Goal: Task Accomplishment & Management: Manage account settings

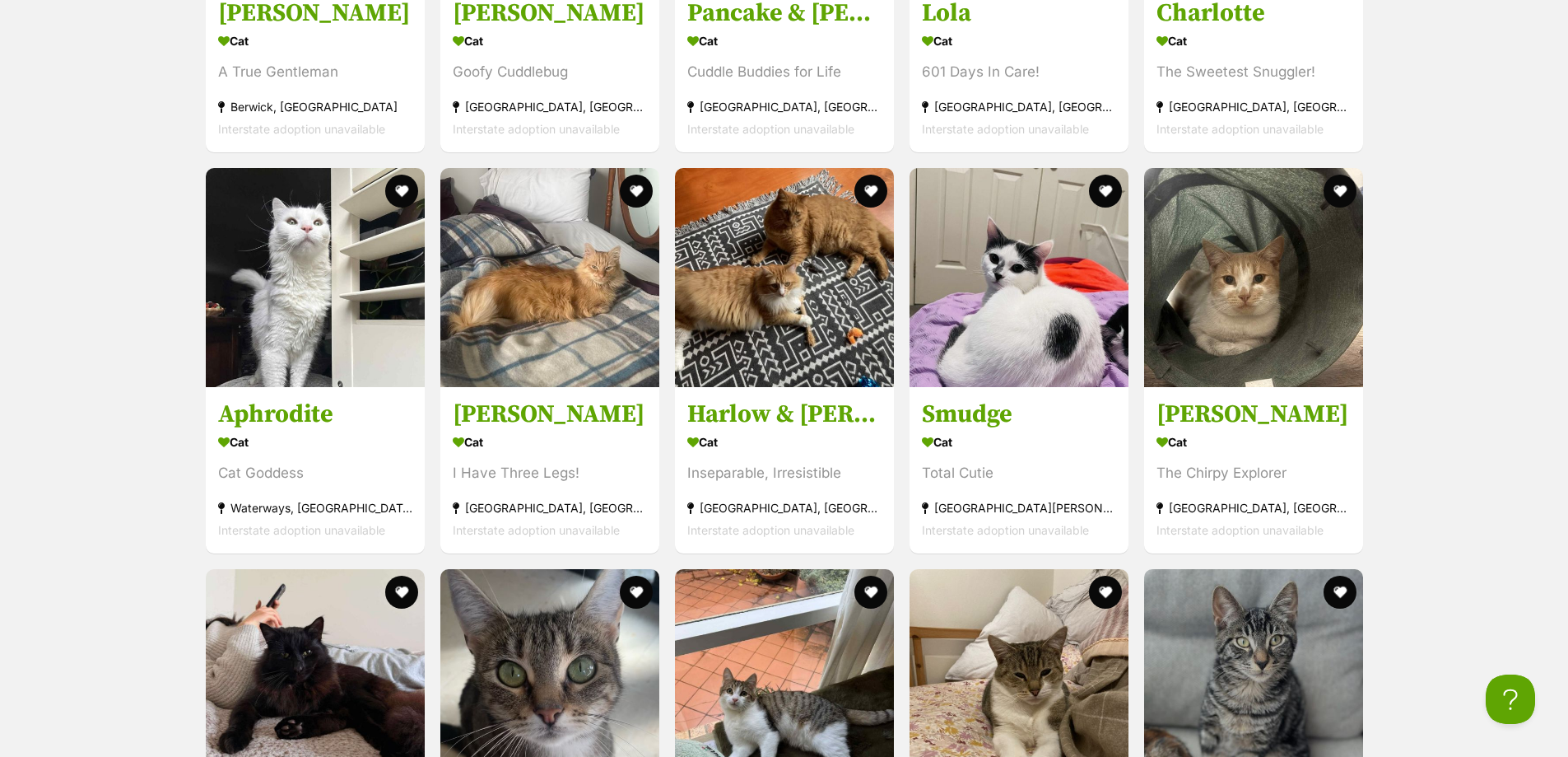
scroll to position [3212, 0]
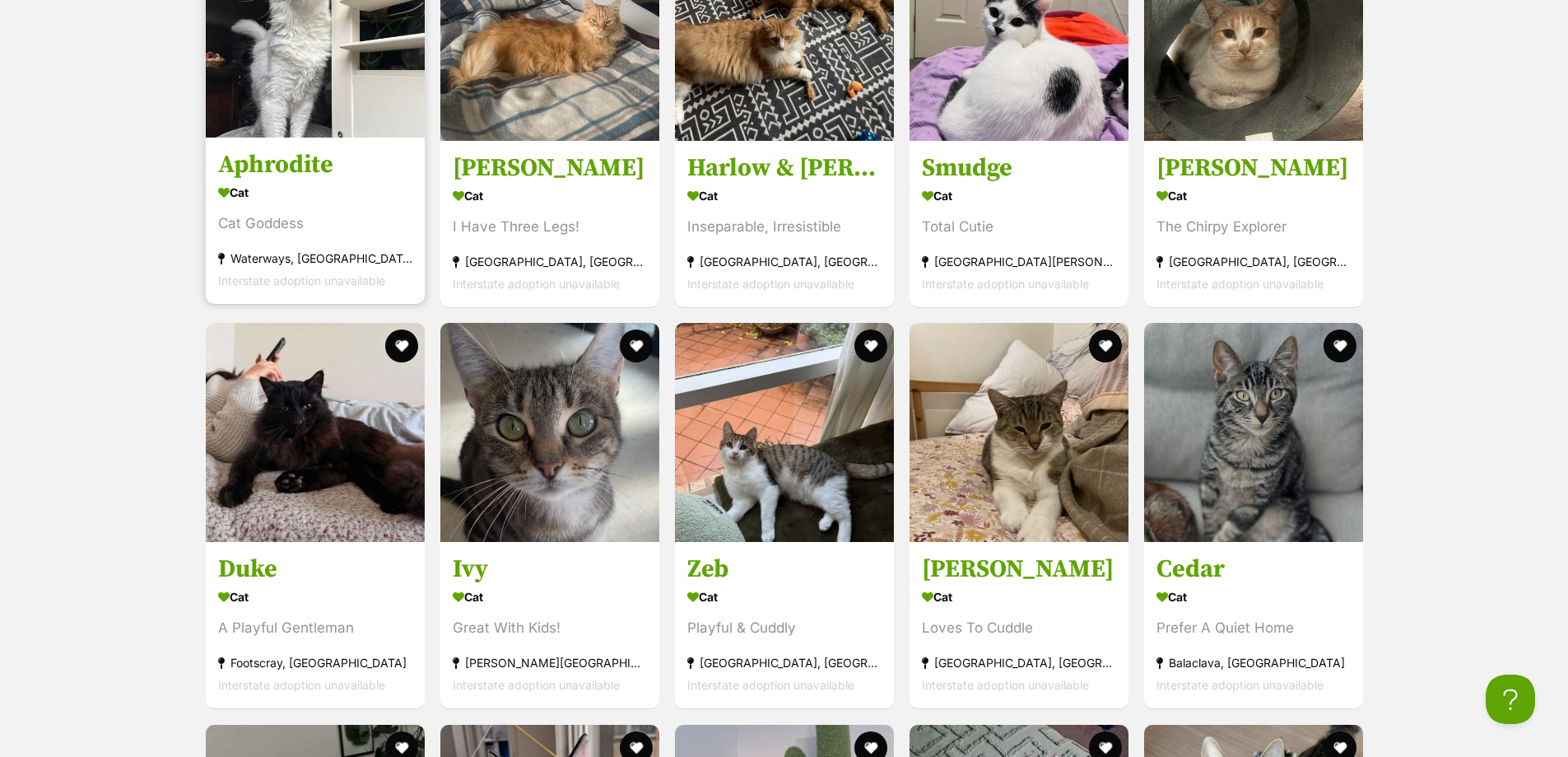
click at [349, 93] on img at bounding box center [315, 28] width 219 height 219
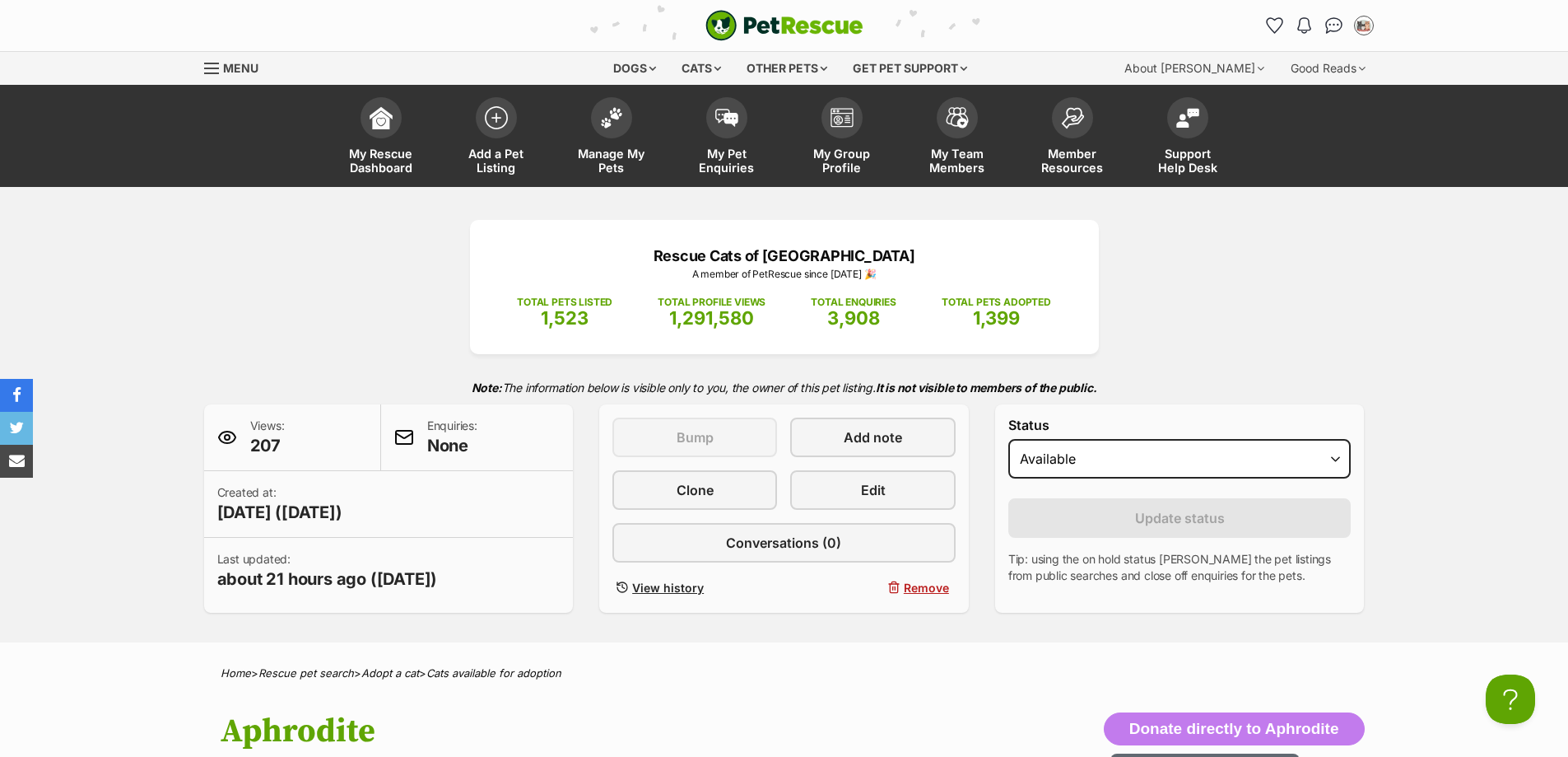
select select "on_hold"
click at [1008, 438] on select "Draft Available On hold Adopted" at bounding box center [1179, 458] width 343 height 40
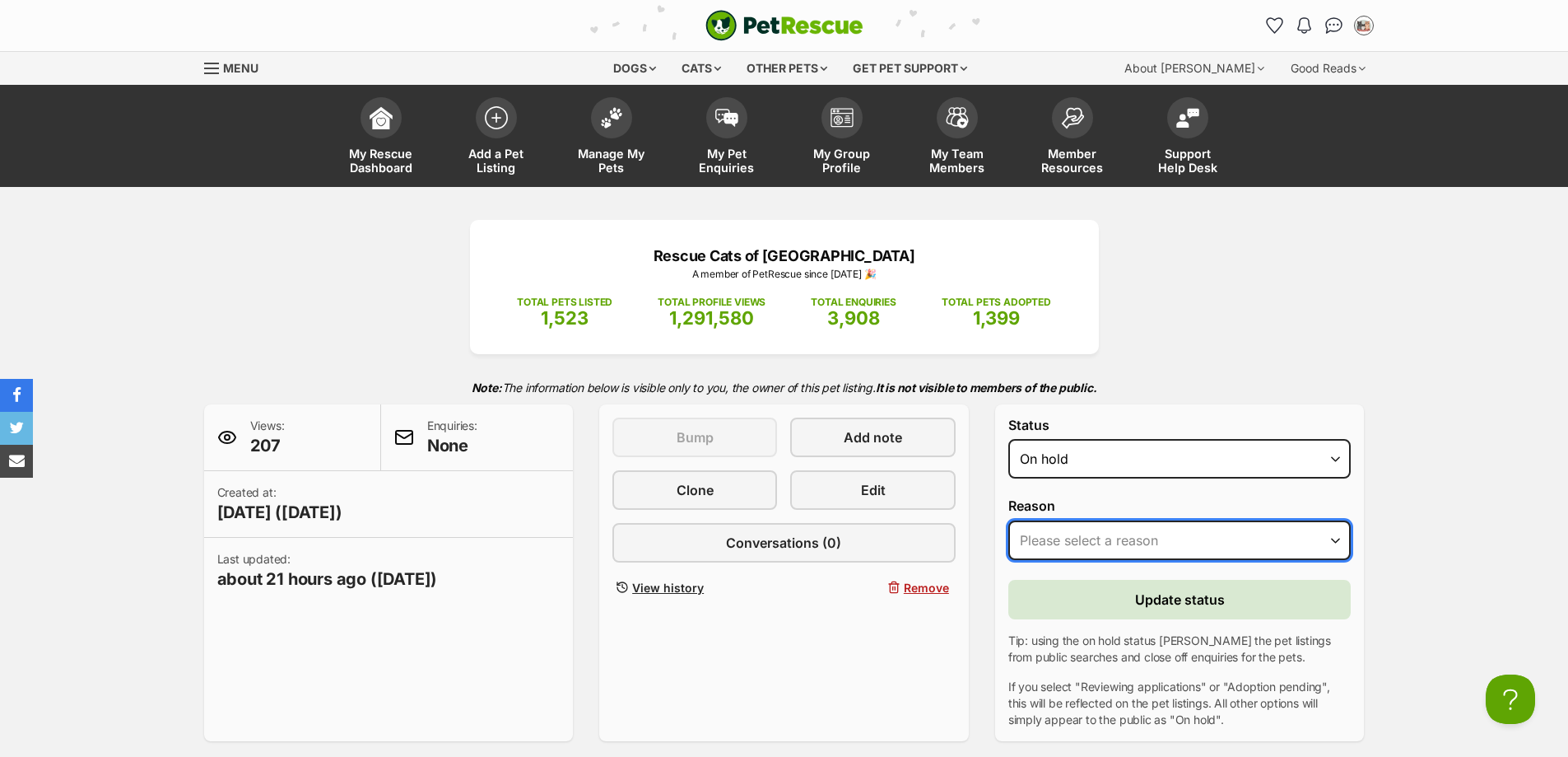
click at [1114, 533] on select "Please select a reason Medical reasons Reviewing applications Adoption pending …" at bounding box center [1179, 540] width 343 height 40
select select "adoption_pending"
click at [1008, 521] on select "Please select a reason Medical reasons Reviewing applications Adoption pending …" at bounding box center [1179, 540] width 343 height 40
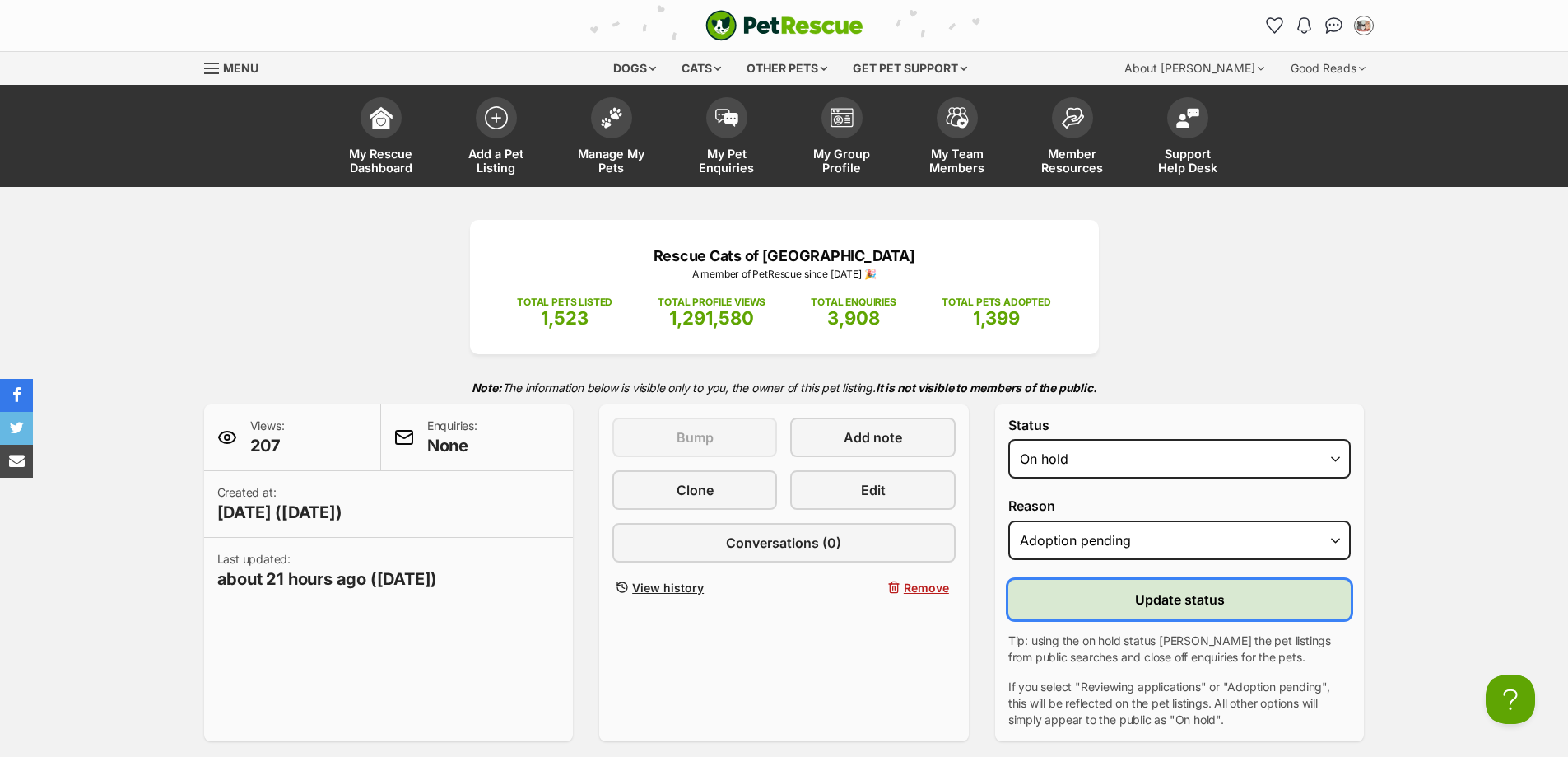
click at [1131, 602] on button "Update status" at bounding box center [1179, 599] width 343 height 40
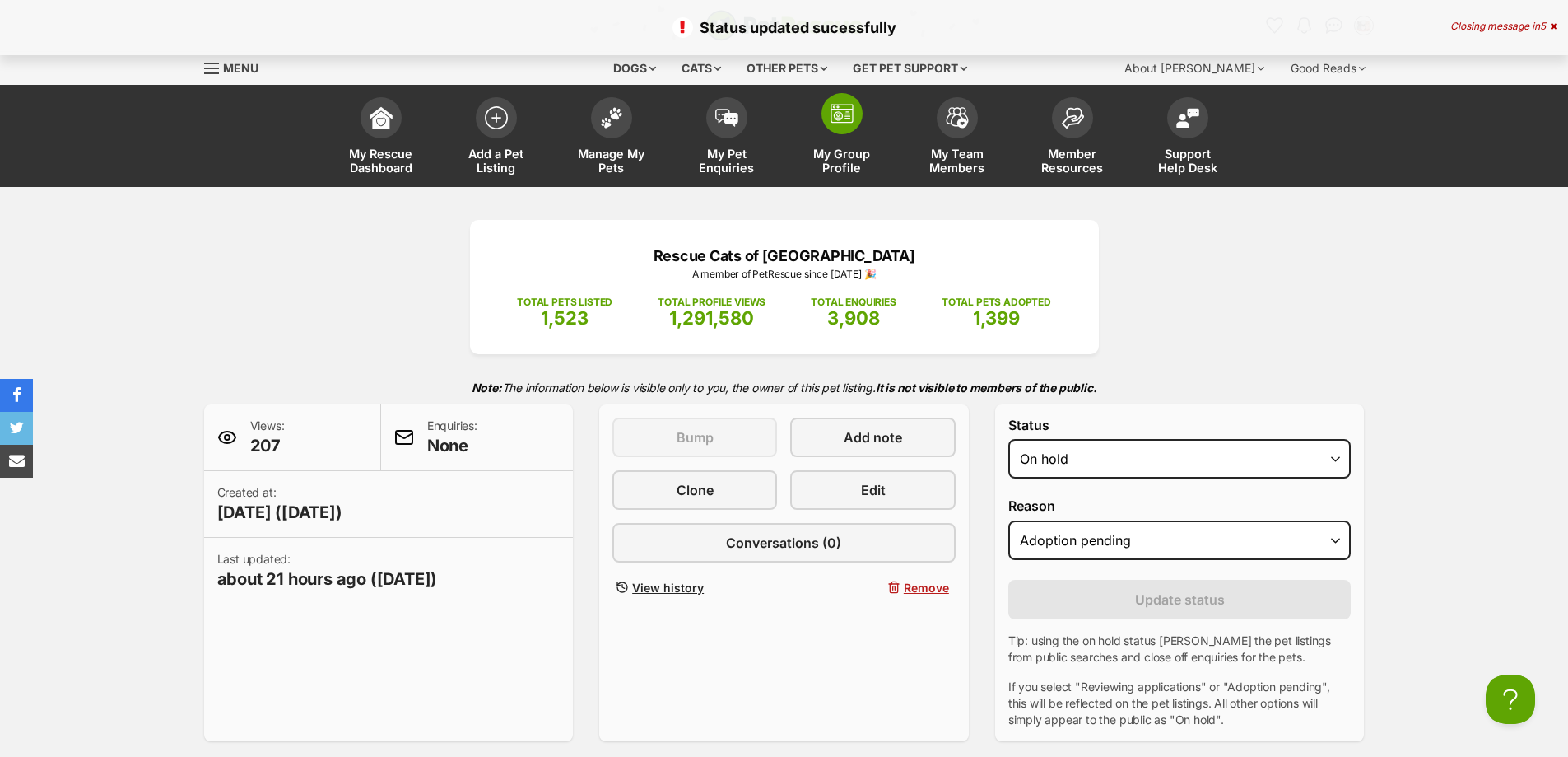
click at [859, 153] on span "My Group Profile" at bounding box center [842, 161] width 74 height 28
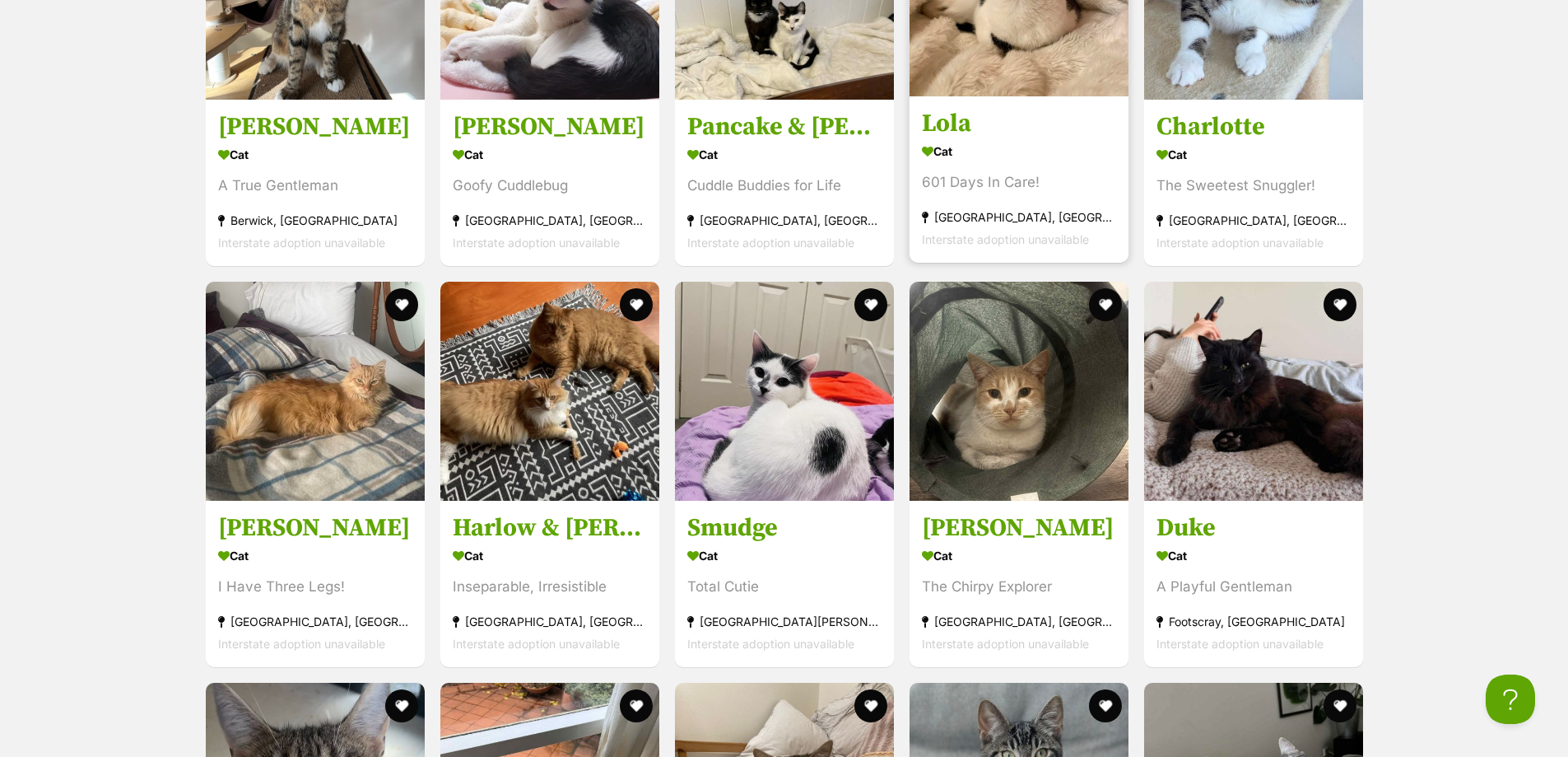
scroll to position [3047, 0]
